Goal: Information Seeking & Learning: Learn about a topic

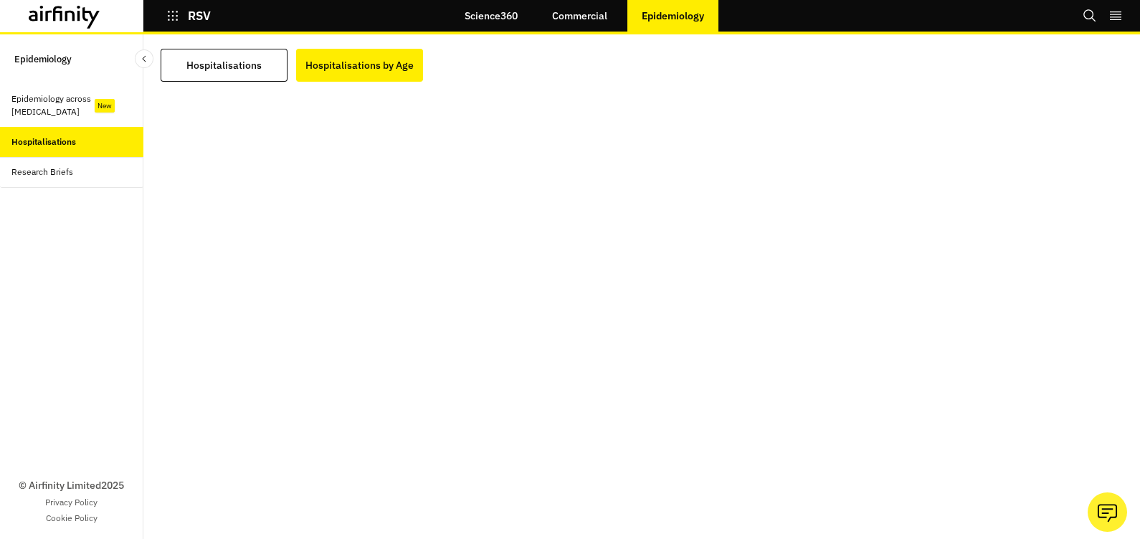
click at [595, 13] on link "Commercial" at bounding box center [580, 16] width 84 height 34
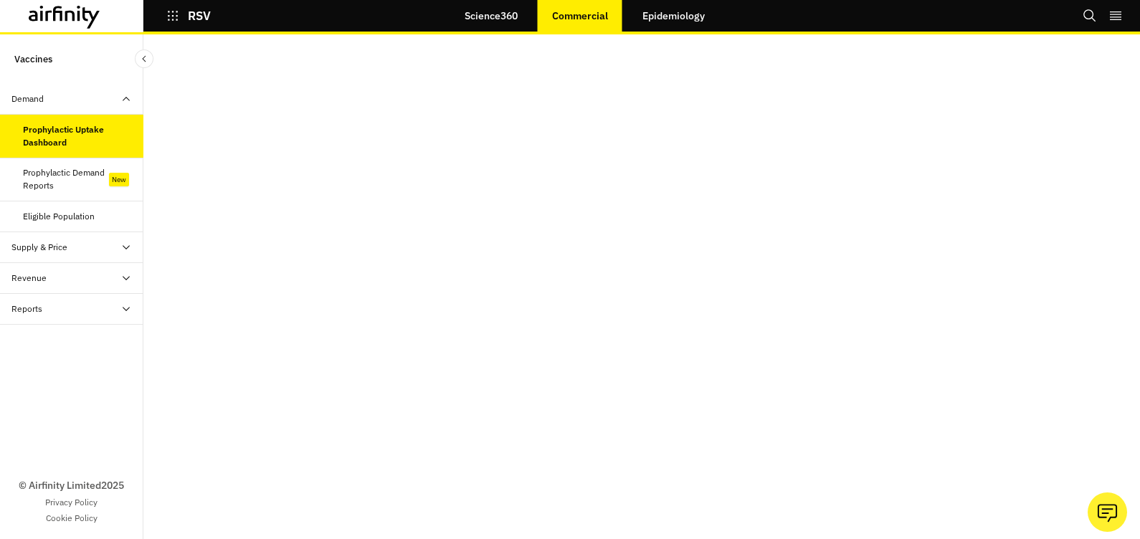
click at [122, 247] on icon at bounding box center [125, 247] width 11 height 11
click at [49, 175] on div "Prophylactic Demand Reports" at bounding box center [66, 179] width 86 height 26
click at [169, 9] on icon "button" at bounding box center [172, 15] width 13 height 13
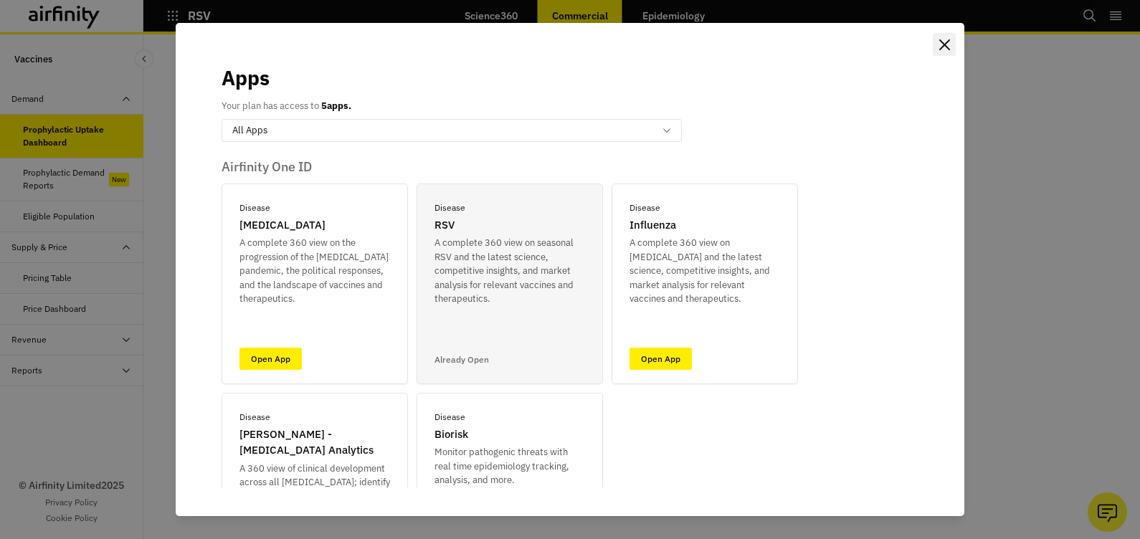
click at [945, 47] on icon "Close" at bounding box center [945, 44] width 11 height 11
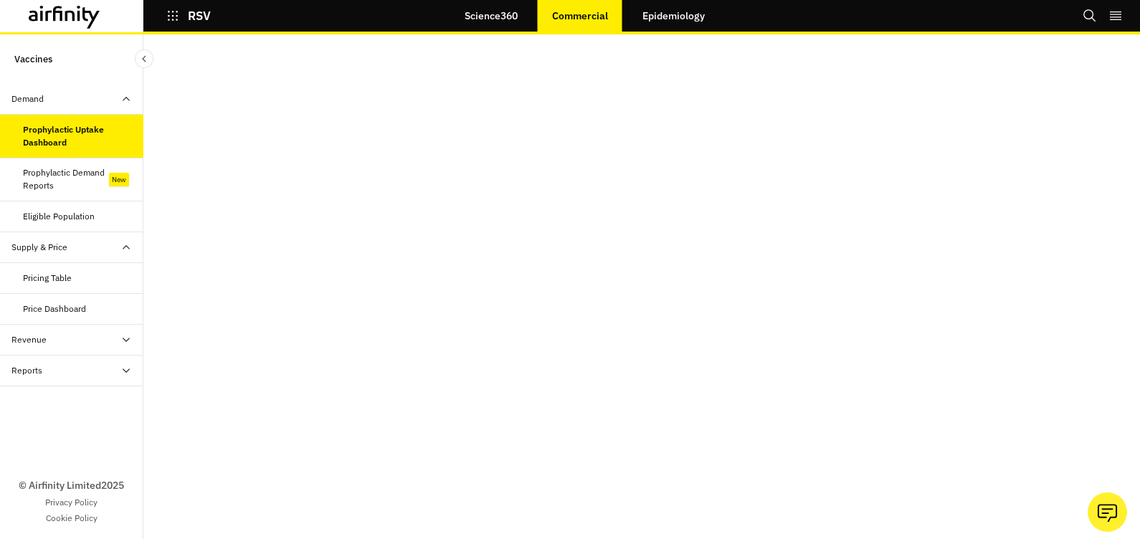
click at [675, 17] on link "Epidemiology" at bounding box center [673, 16] width 91 height 34
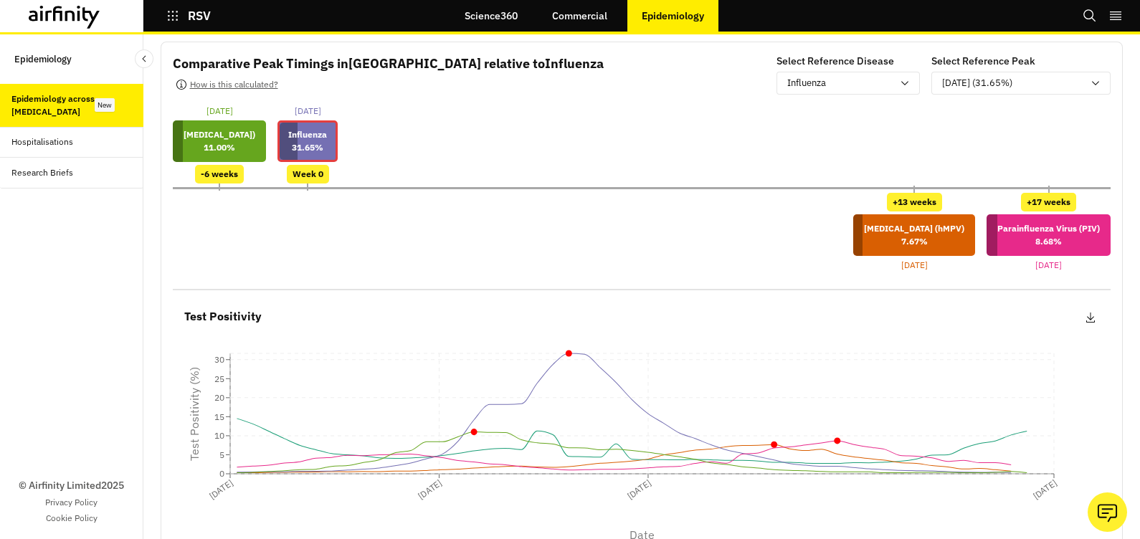
scroll to position [59, 0]
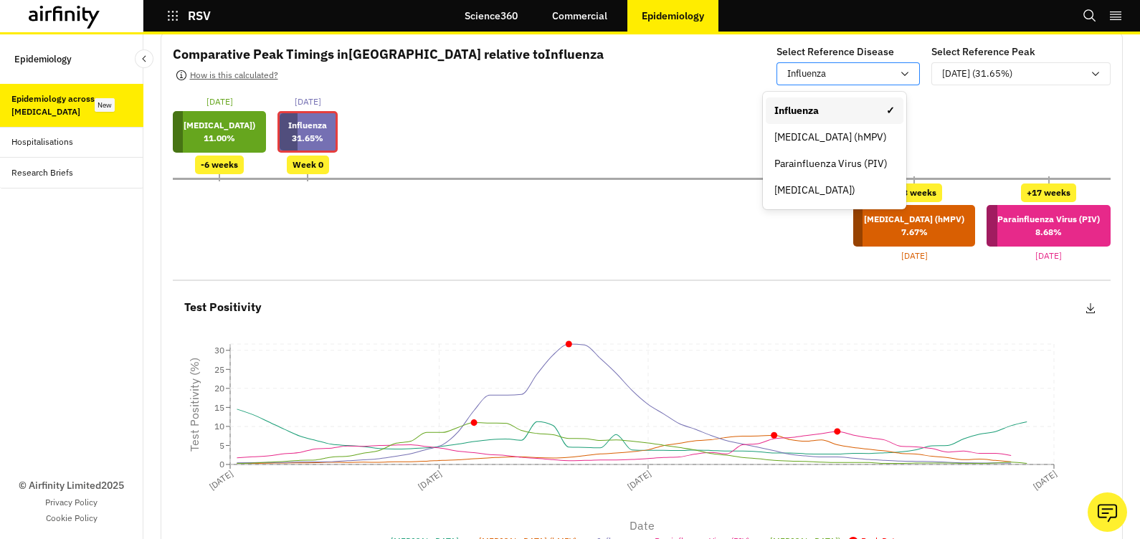
click at [897, 75] on div "Influenza" at bounding box center [848, 73] width 143 height 23
click at [863, 183] on div "[MEDICAL_DATA])" at bounding box center [835, 190] width 120 height 15
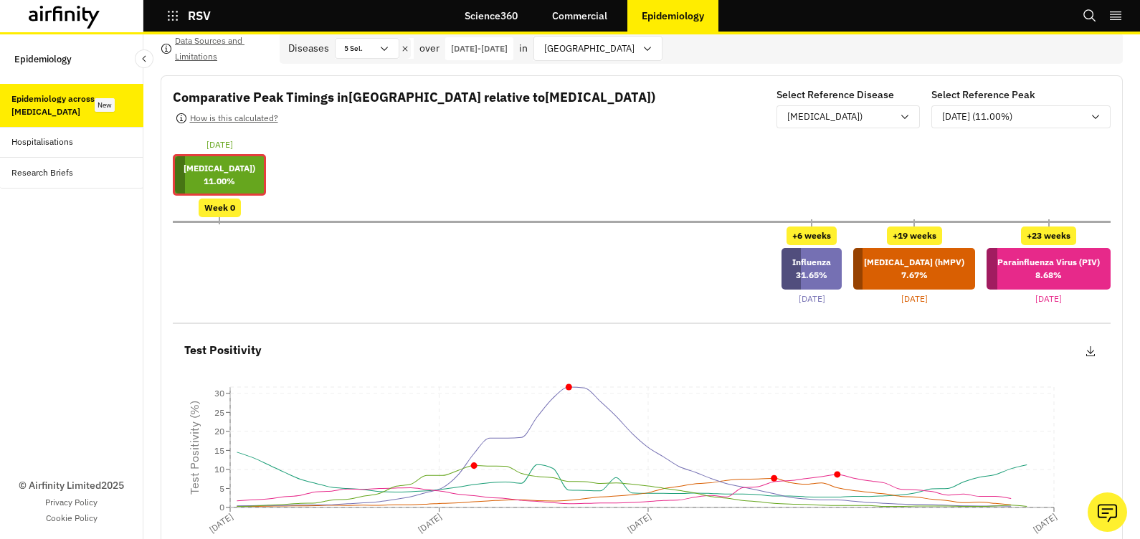
scroll to position [0, 0]
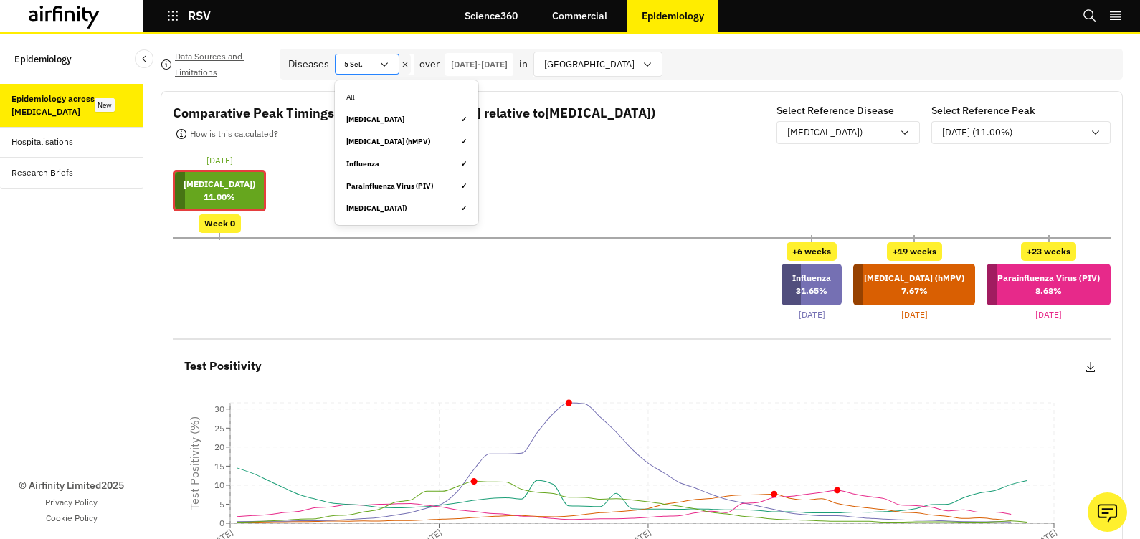
click at [389, 65] on icon at bounding box center [384, 64] width 11 height 11
click at [384, 119] on div "[MEDICAL_DATA] ✓" at bounding box center [406, 119] width 120 height 11
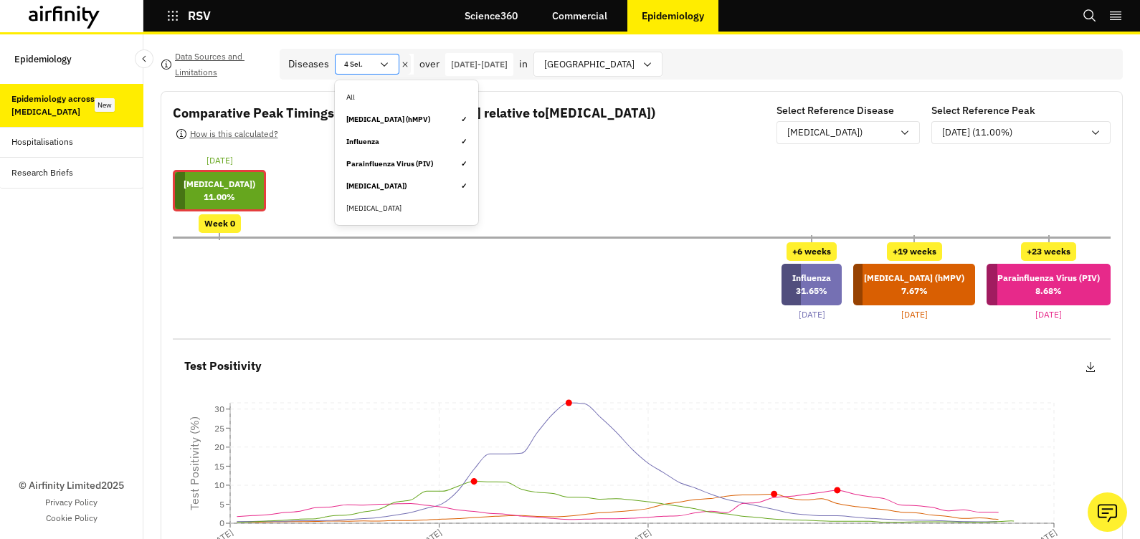
click at [384, 63] on icon at bounding box center [384, 64] width 11 height 11
click at [379, 138] on div "[MEDICAL_DATA] ✓" at bounding box center [406, 141] width 120 height 11
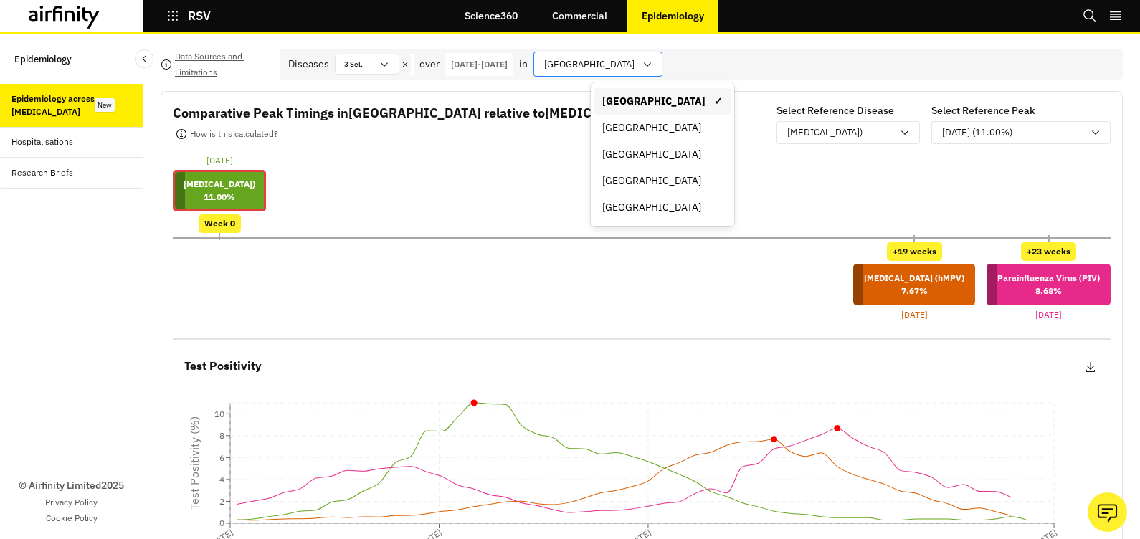
click at [653, 70] on icon at bounding box center [647, 64] width 11 height 11
click at [638, 123] on div "[GEOGRAPHIC_DATA]" at bounding box center [662, 127] width 120 height 15
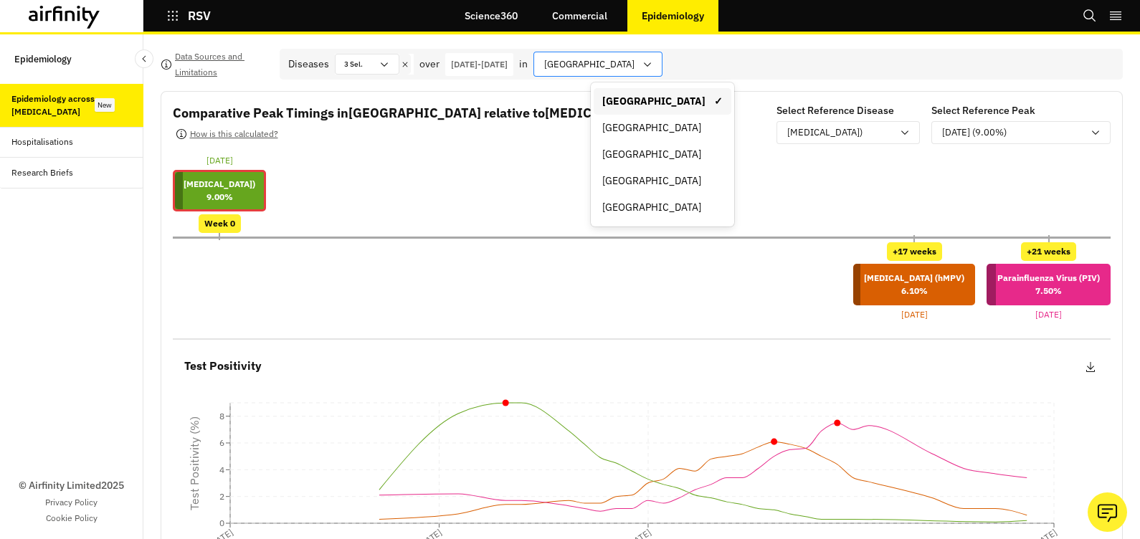
click at [648, 65] on icon at bounding box center [647, 64] width 11 height 11
click at [637, 129] on div "[GEOGRAPHIC_DATA]" at bounding box center [662, 127] width 120 height 15
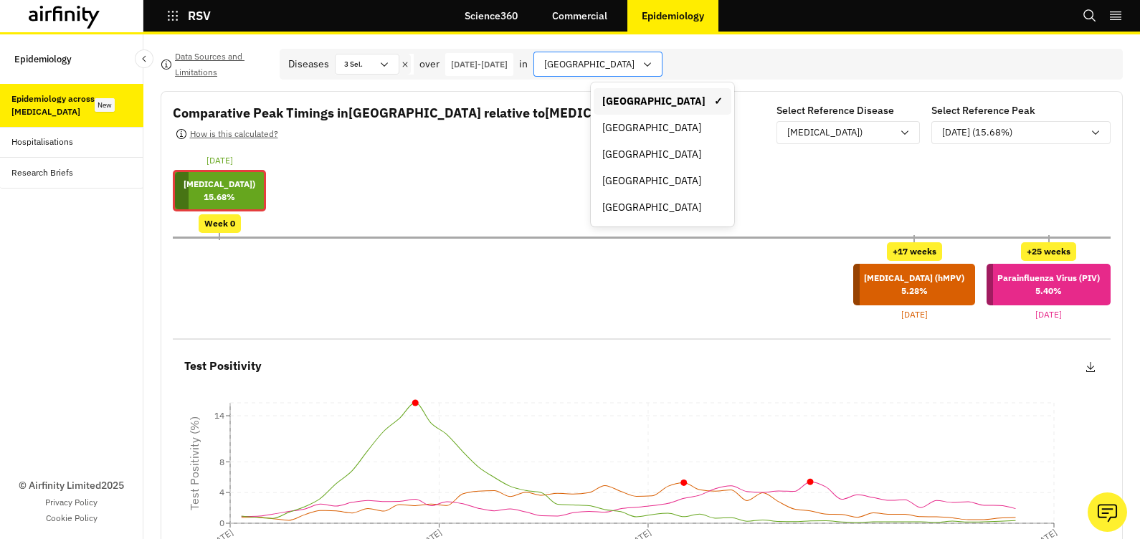
click at [656, 67] on div "[GEOGRAPHIC_DATA]" at bounding box center [598, 64] width 129 height 25
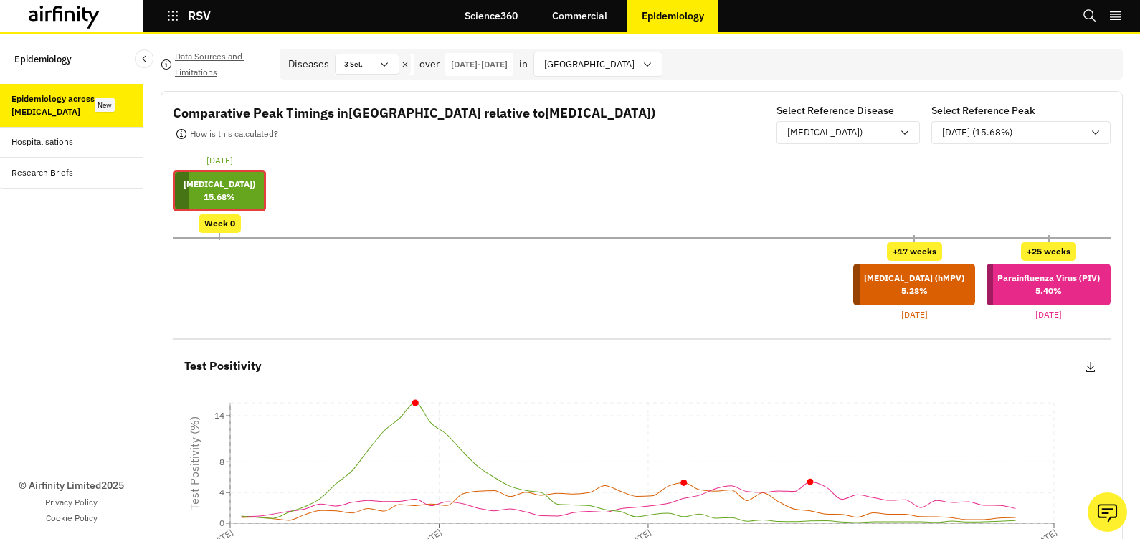
click at [401, 197] on div "[DATE] [MEDICAL_DATA]) 15.68 % Week 0" at bounding box center [642, 193] width 938 height 79
click at [49, 138] on div "Hospitalisations" at bounding box center [42, 142] width 62 height 13
